Goal: Task Accomplishment & Management: Use online tool/utility

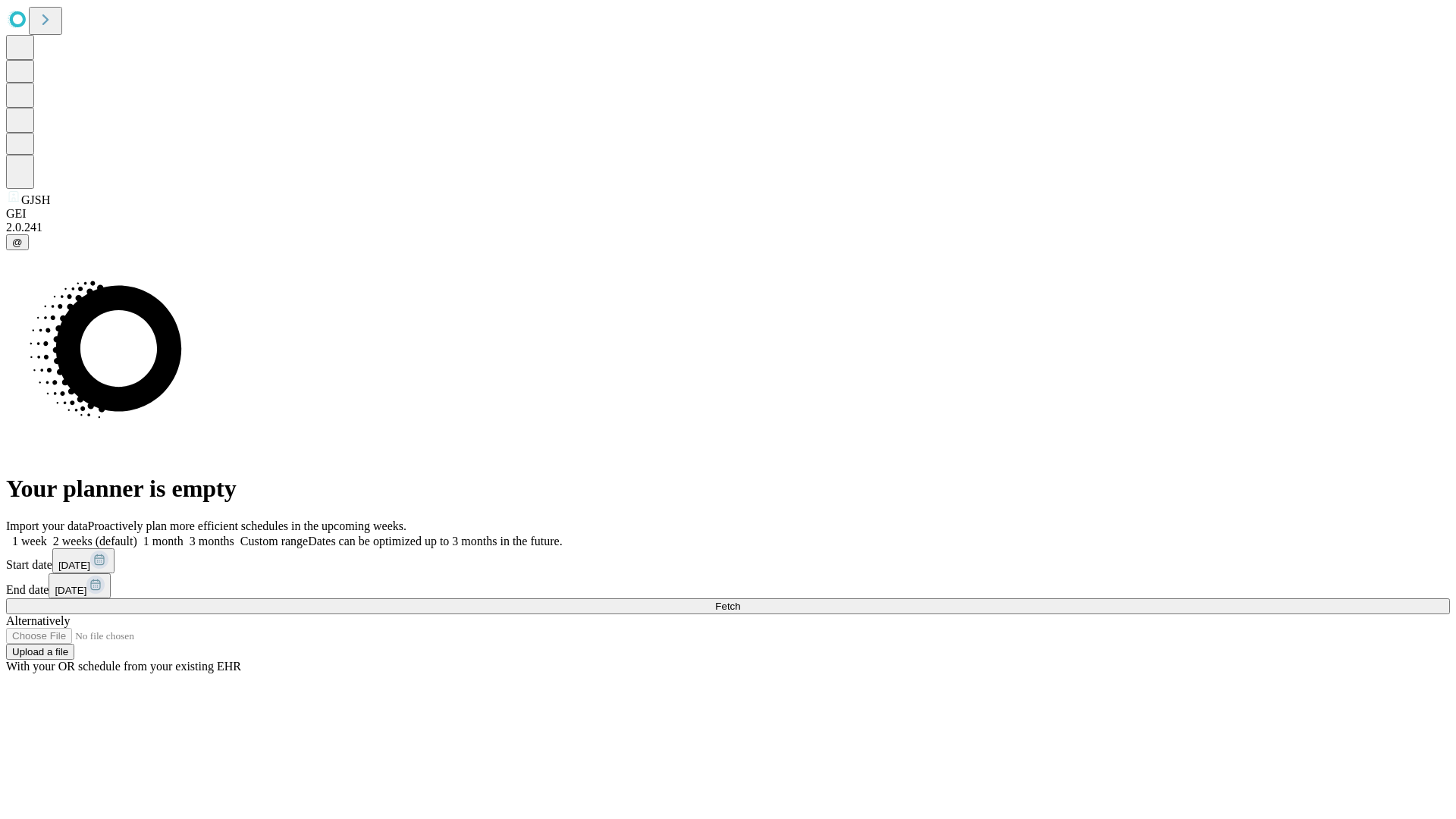
click at [740, 601] on span "Fetch" at bounding box center [727, 607] width 25 height 11
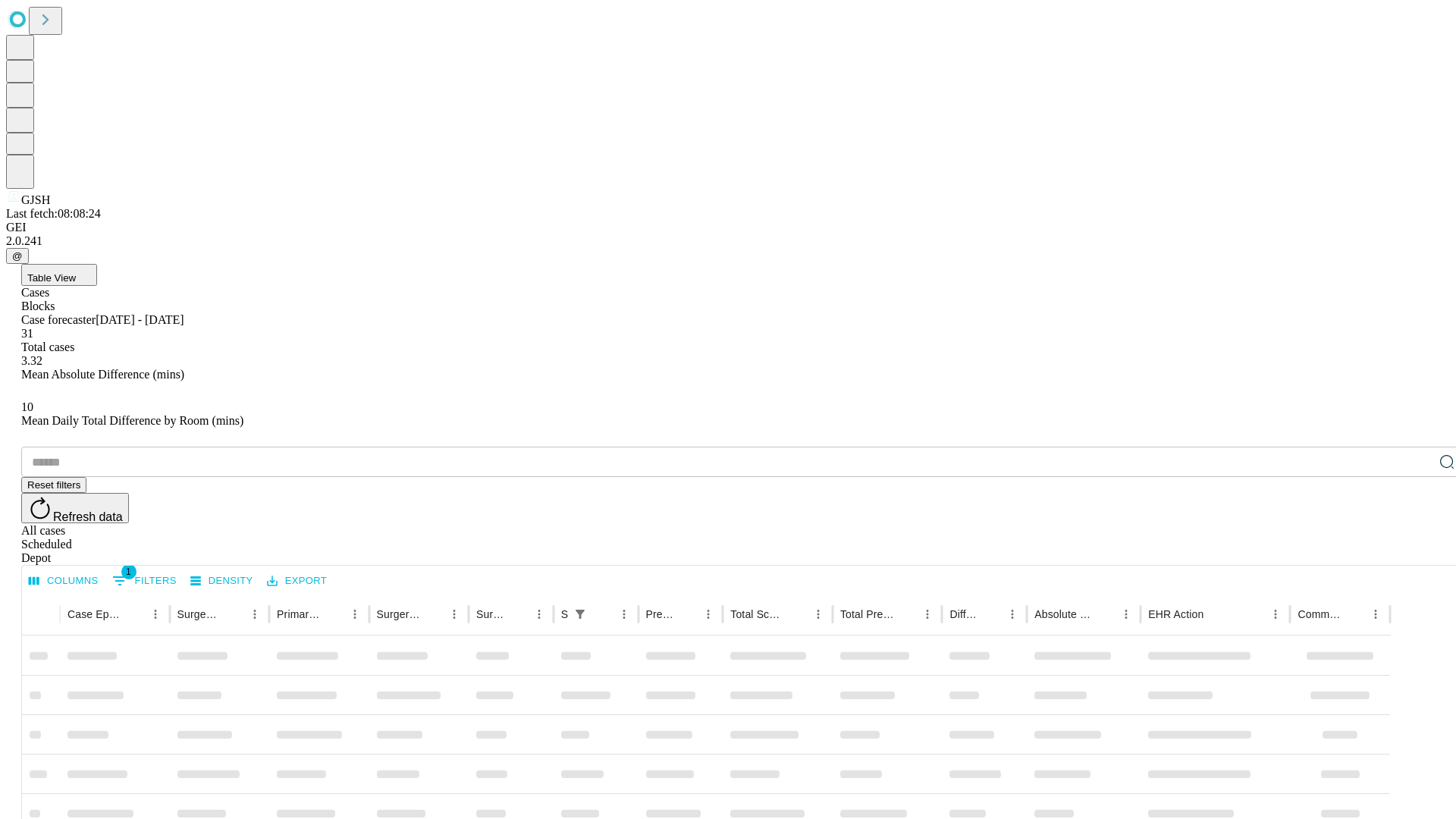
click at [1417, 551] on div "Depot" at bounding box center [742, 558] width 1444 height 14
